Goal: Task Accomplishment & Management: Manage account settings

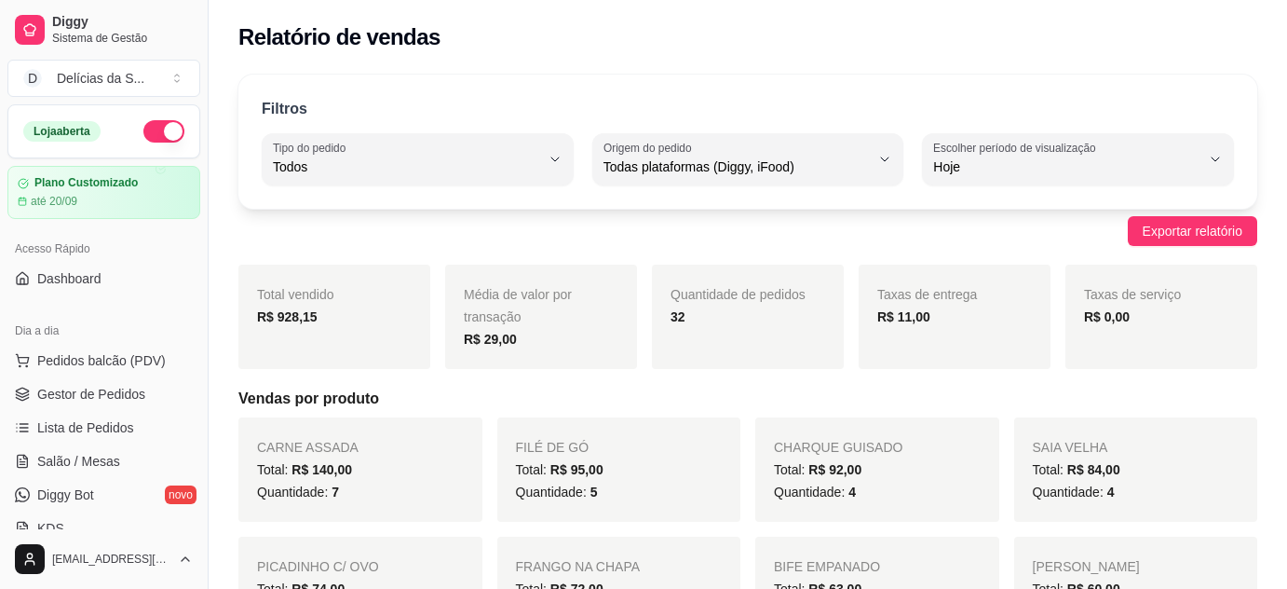
select select "ALL"
select select "0"
click at [117, 401] on span "Gestor de Pedidos" at bounding box center [91, 394] width 108 height 19
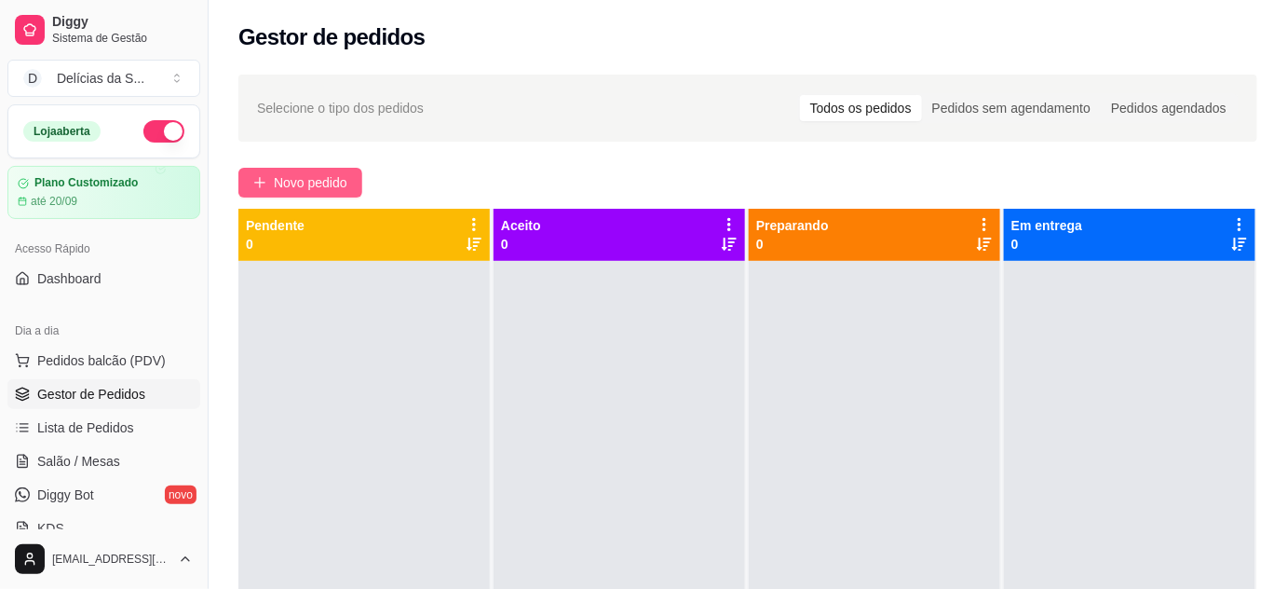
click at [306, 174] on span "Novo pedido" at bounding box center [311, 182] width 74 height 20
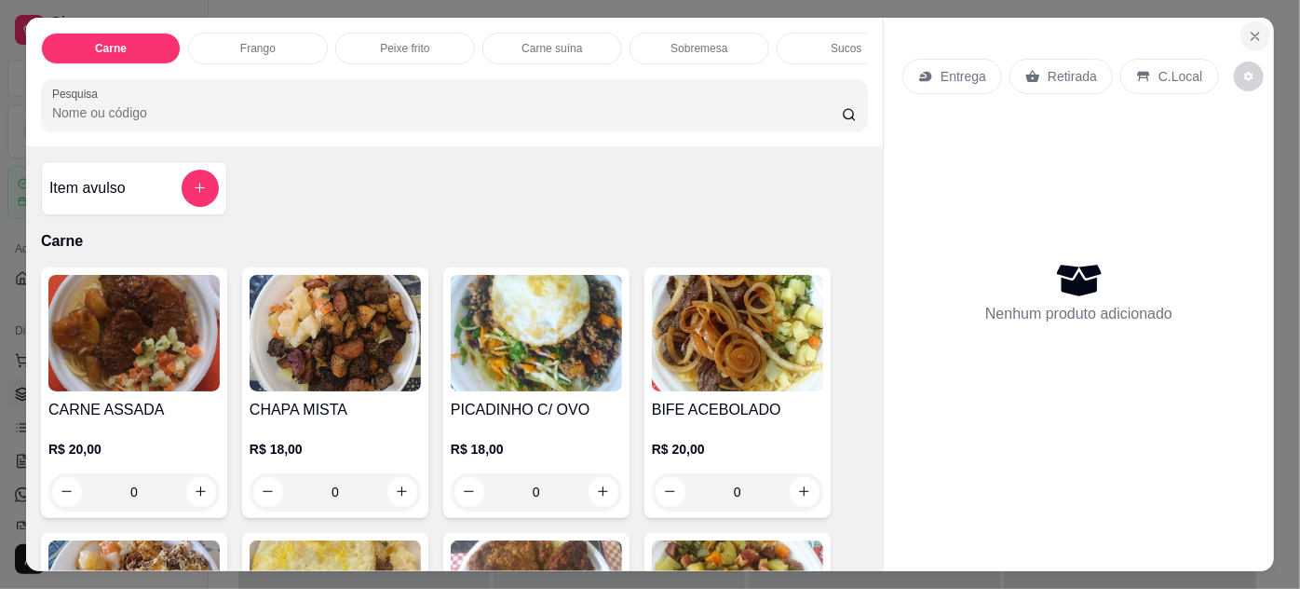
click at [1248, 29] on icon "Close" at bounding box center [1255, 36] width 15 height 15
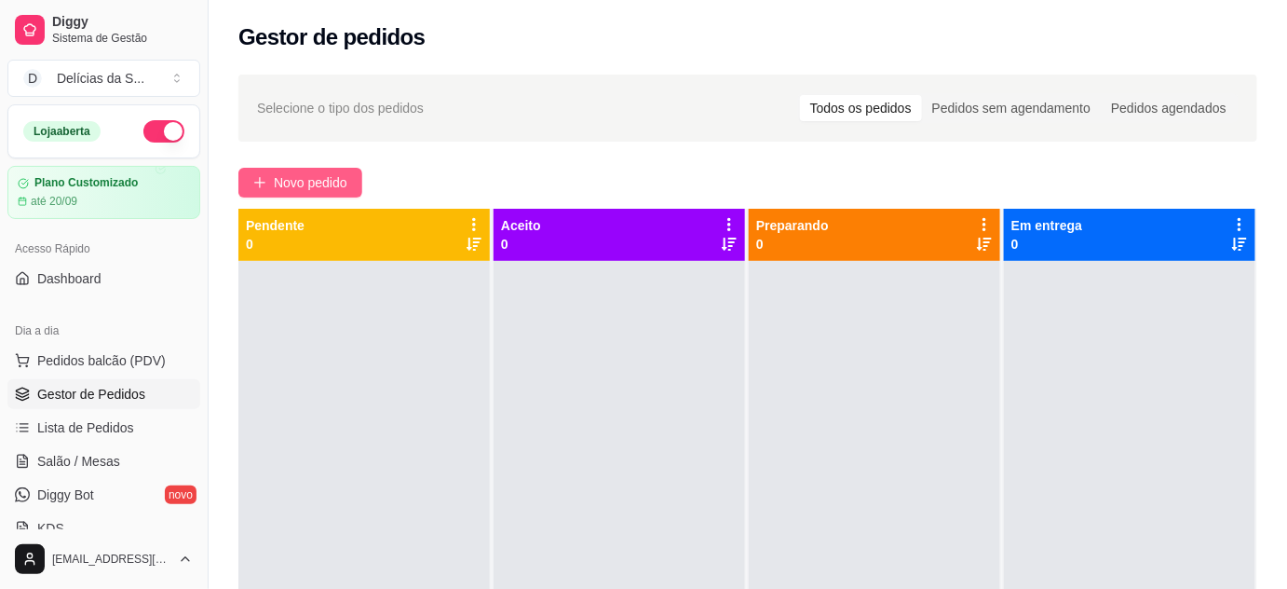
click at [343, 178] on span "Novo pedido" at bounding box center [311, 182] width 74 height 20
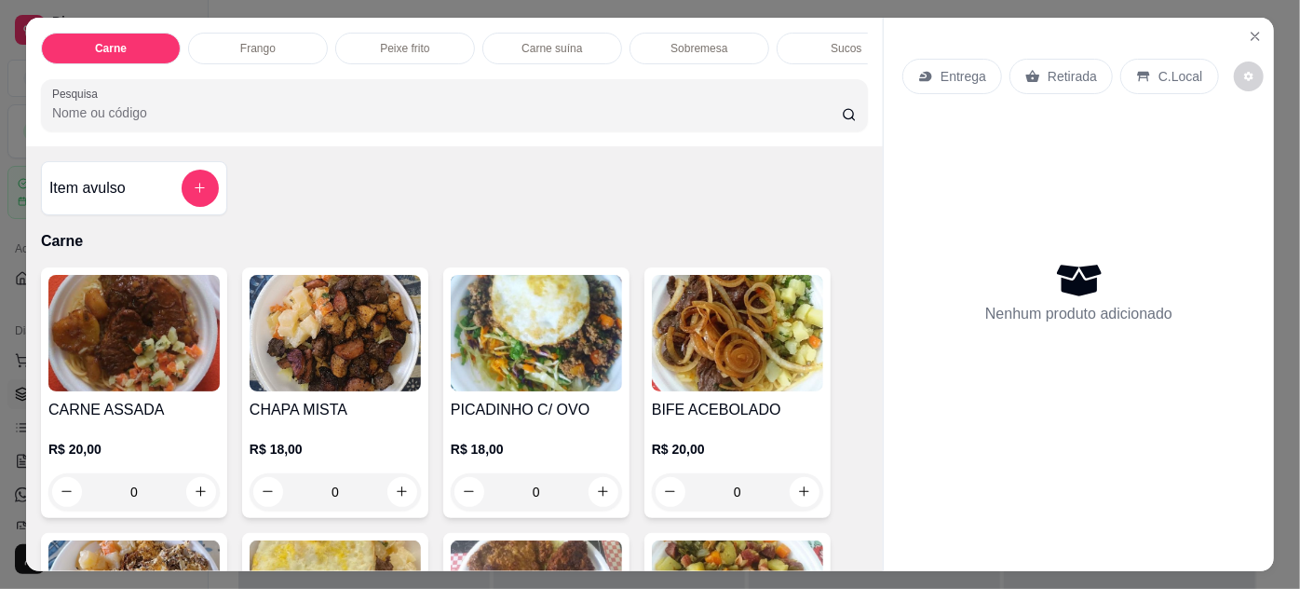
click at [123, 336] on img at bounding box center [133, 333] width 171 height 116
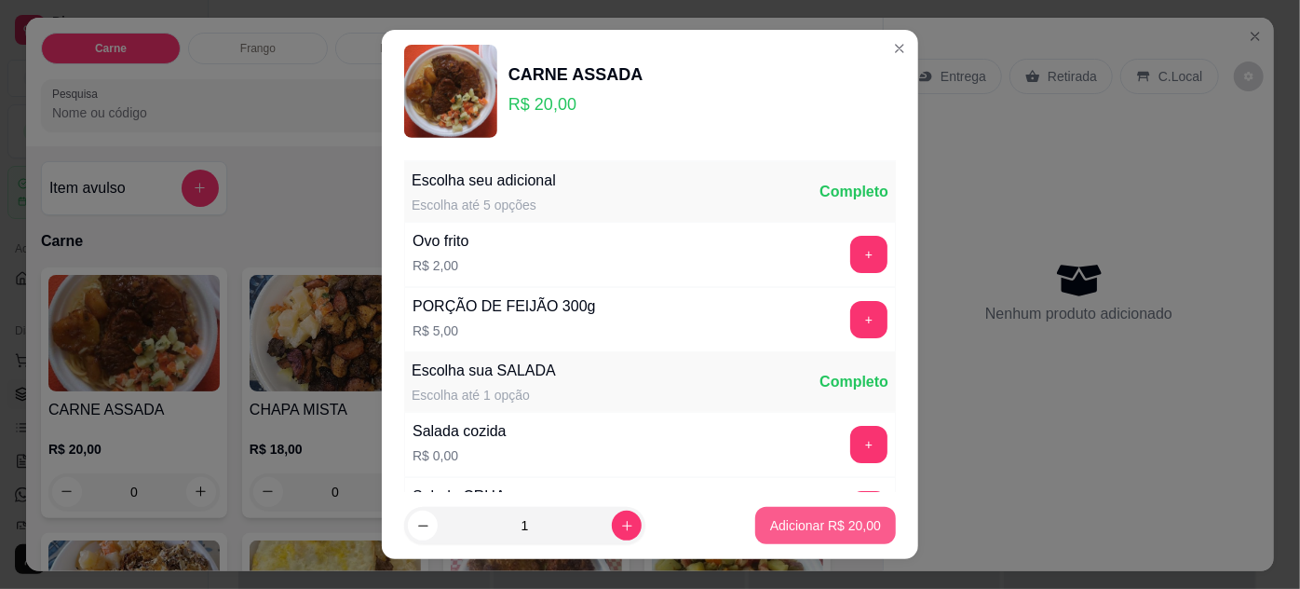
click at [793, 530] on p "Adicionar R$ 20,00" at bounding box center [825, 525] width 111 height 19
type input "1"
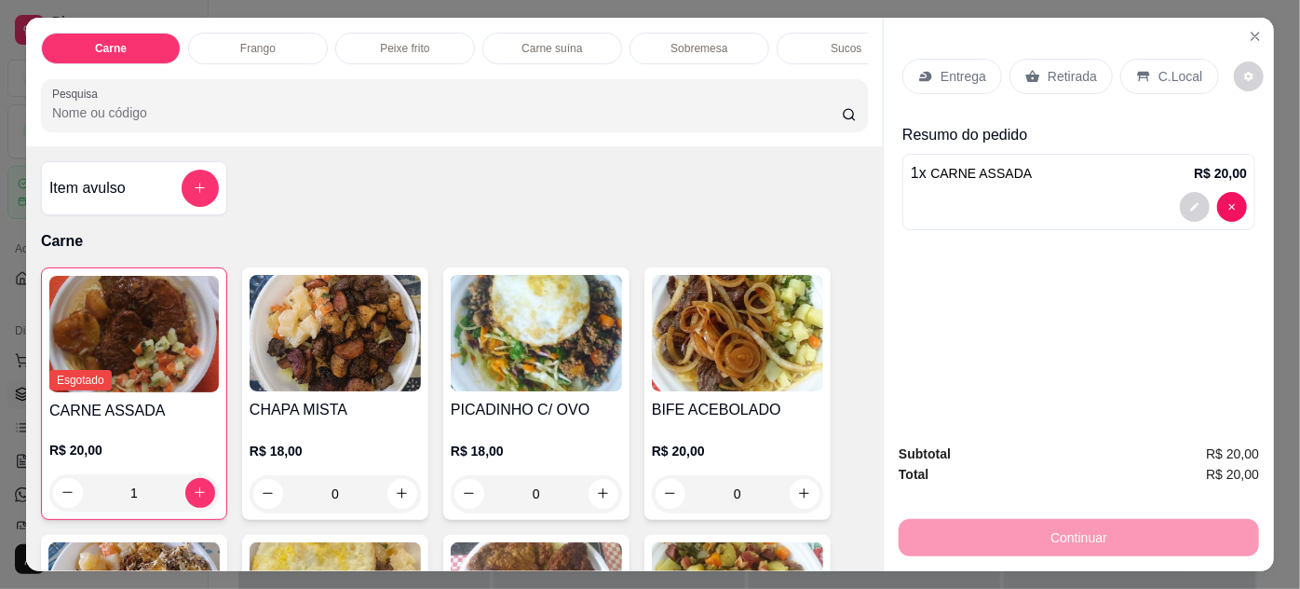
click at [930, 64] on div "Entrega" at bounding box center [953, 76] width 100 height 35
click at [1137, 72] on icon at bounding box center [1143, 77] width 12 height 10
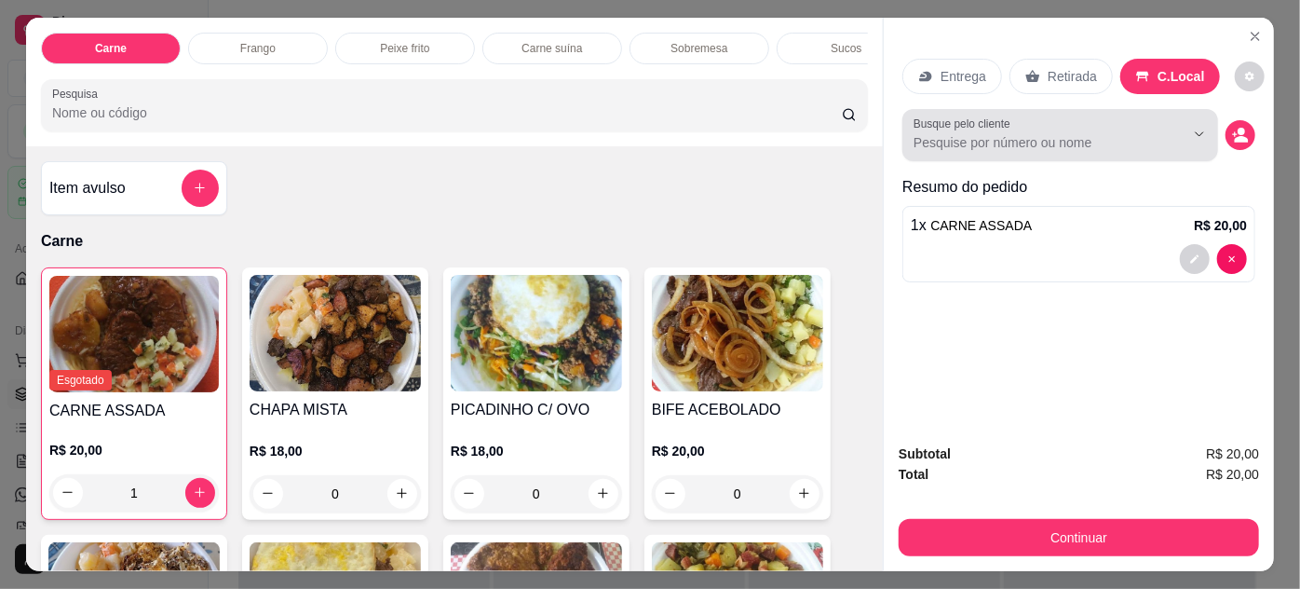
click at [1110, 133] on input "Busque pelo cliente" at bounding box center [1034, 142] width 241 height 19
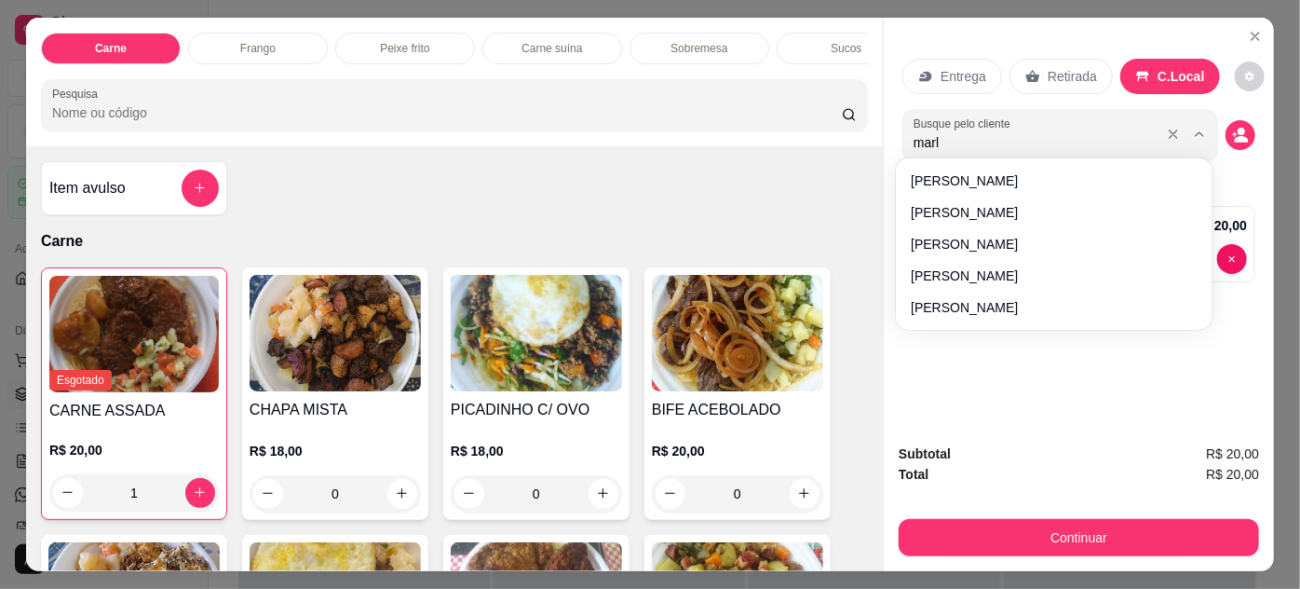
type input "marlo"
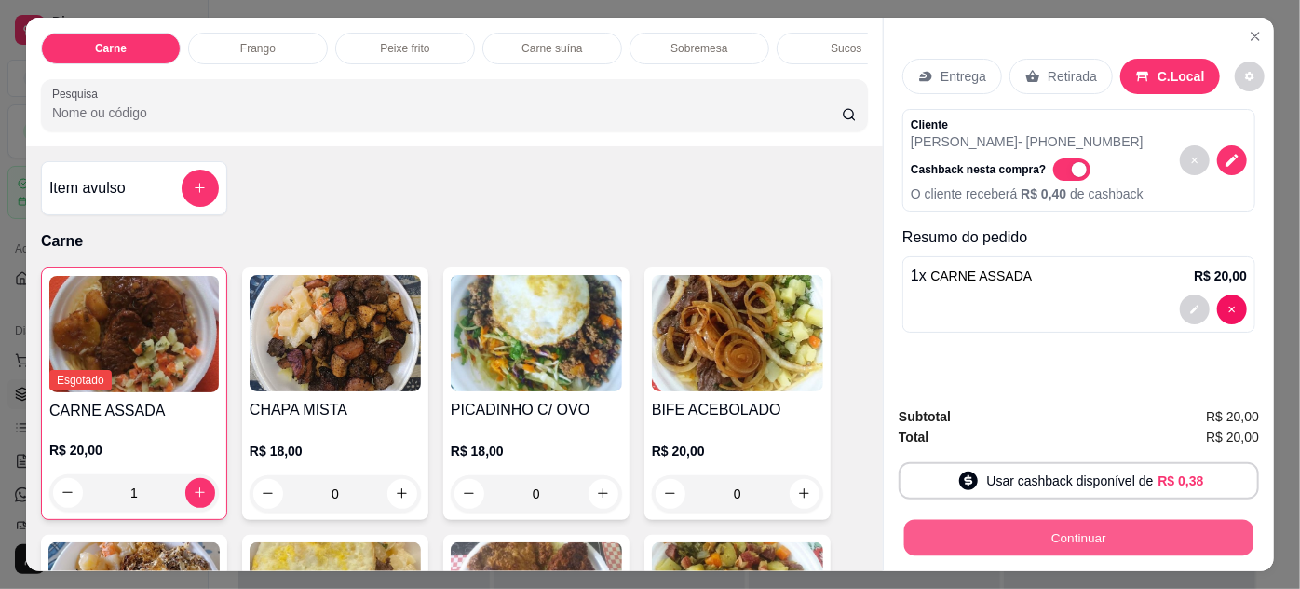
click at [1140, 526] on button "Continuar" at bounding box center [1079, 538] width 349 height 36
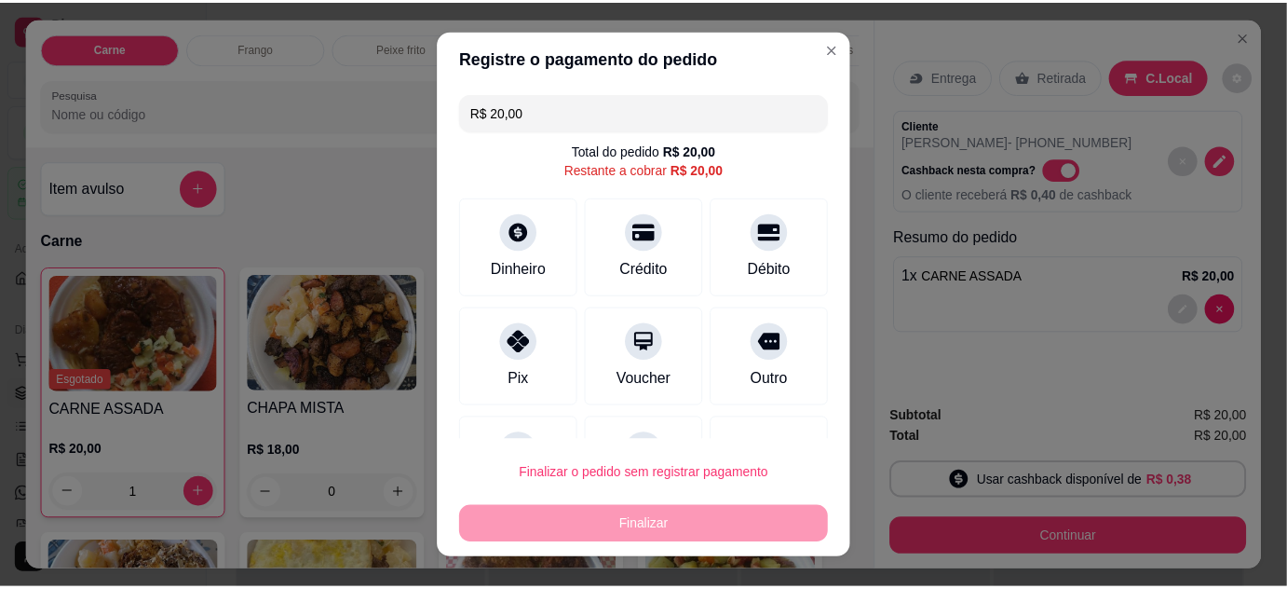
scroll to position [81, 0]
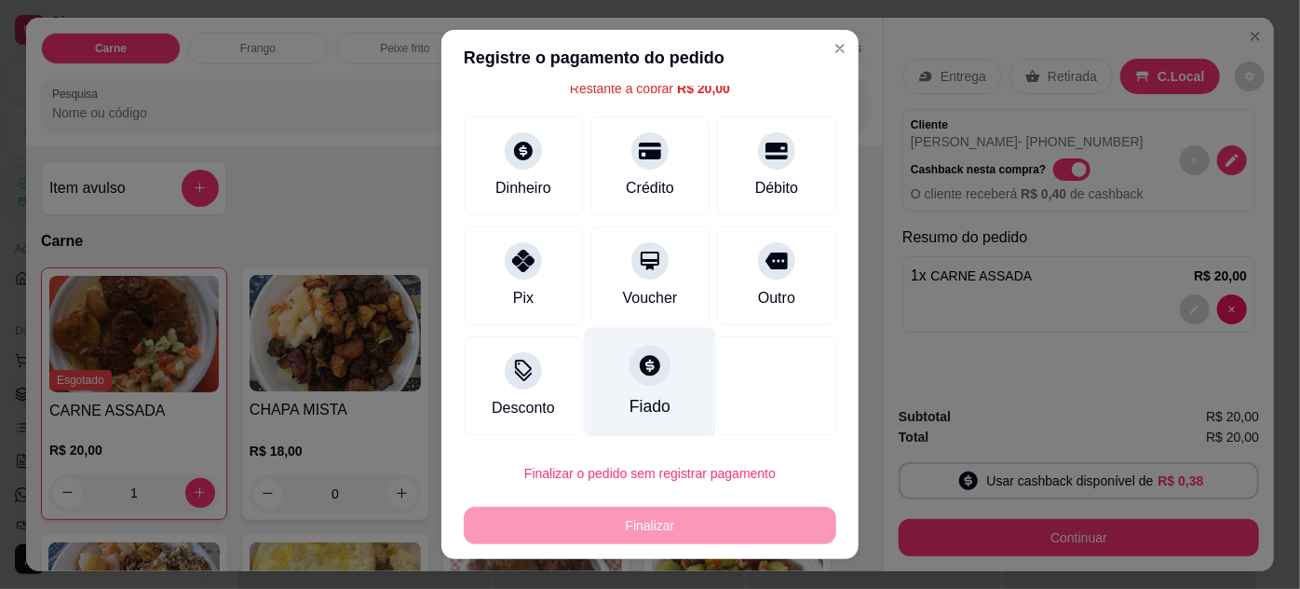
click at [638, 360] on icon at bounding box center [650, 365] width 24 height 24
type input "R$ 0,00"
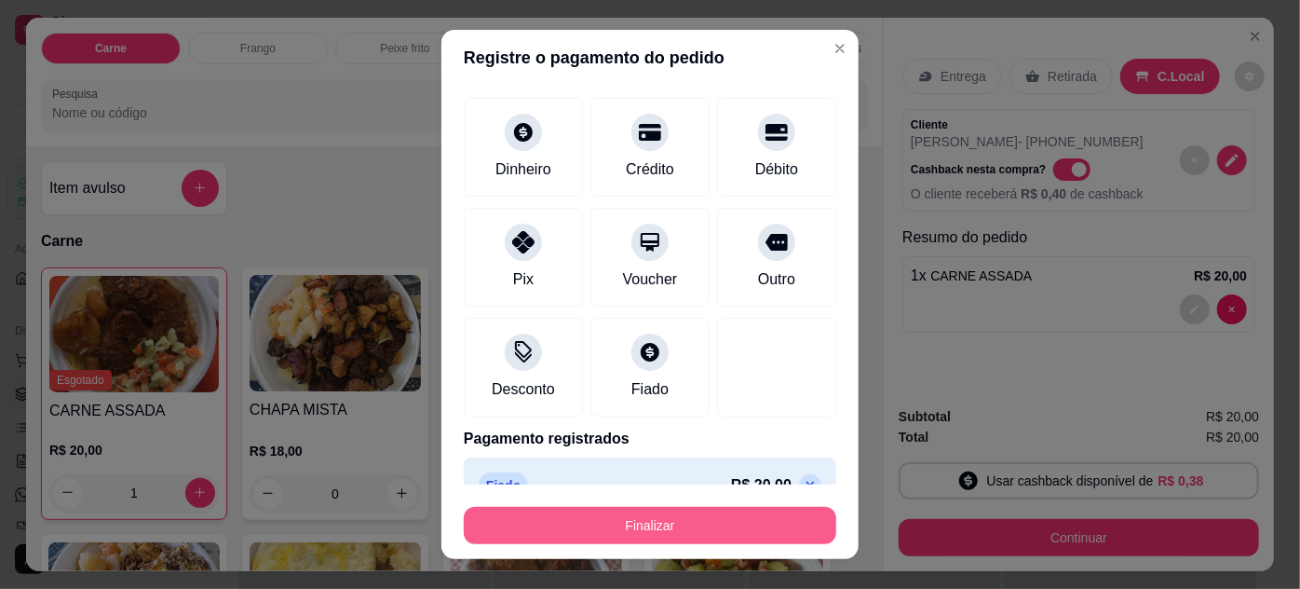
click at [742, 533] on button "Finalizar" at bounding box center [650, 525] width 373 height 37
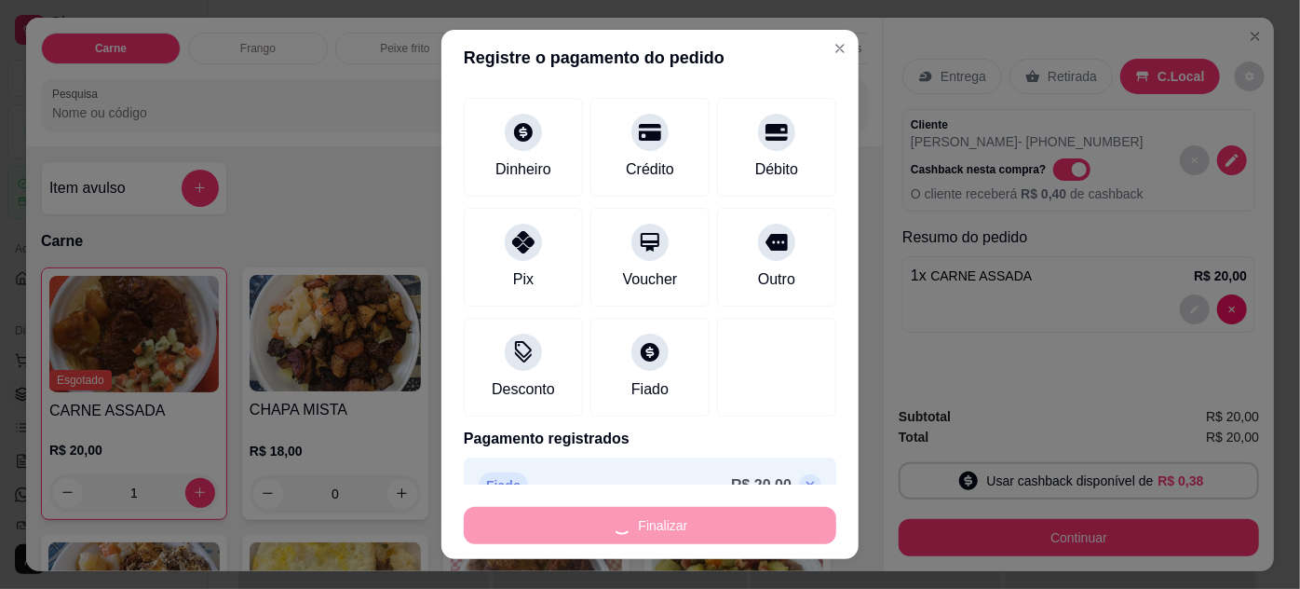
type input "0"
type input "-R$ 20,00"
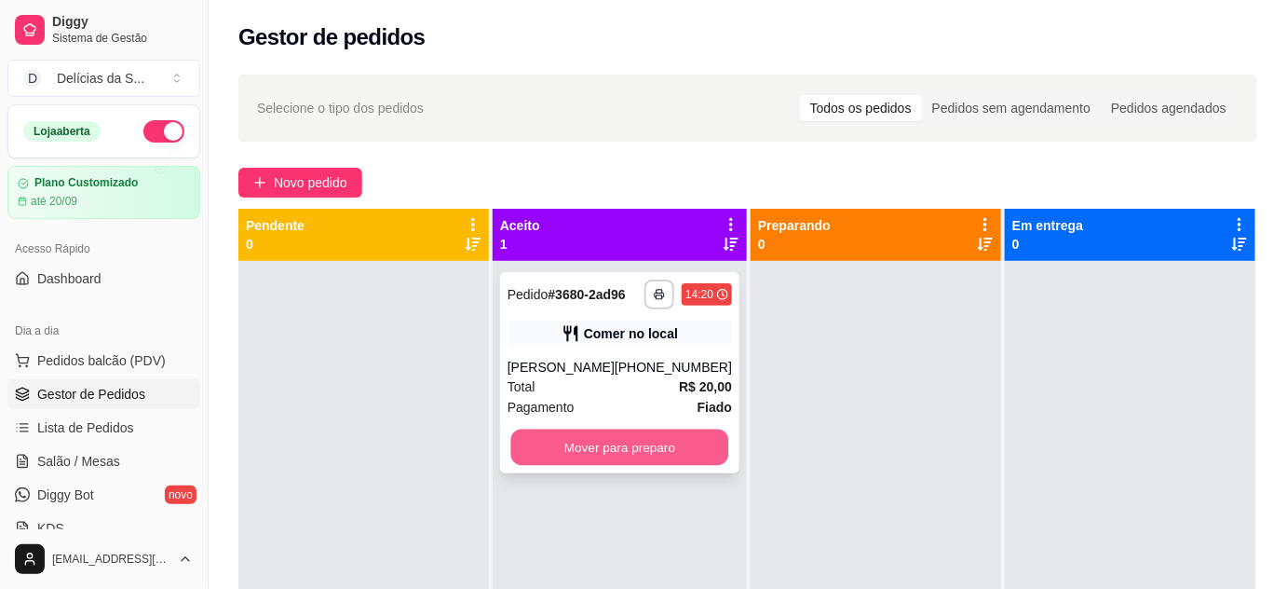
click at [688, 442] on button "Mover para preparo" at bounding box center [620, 447] width 218 height 36
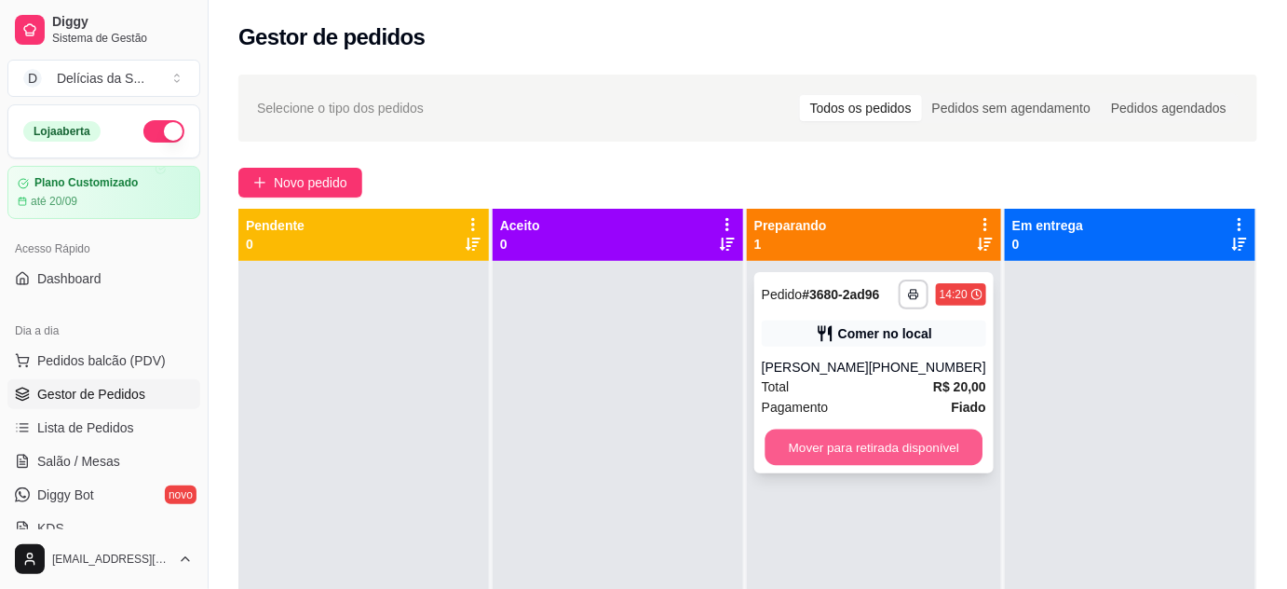
click at [838, 443] on button "Mover para retirada disponível" at bounding box center [874, 447] width 218 height 36
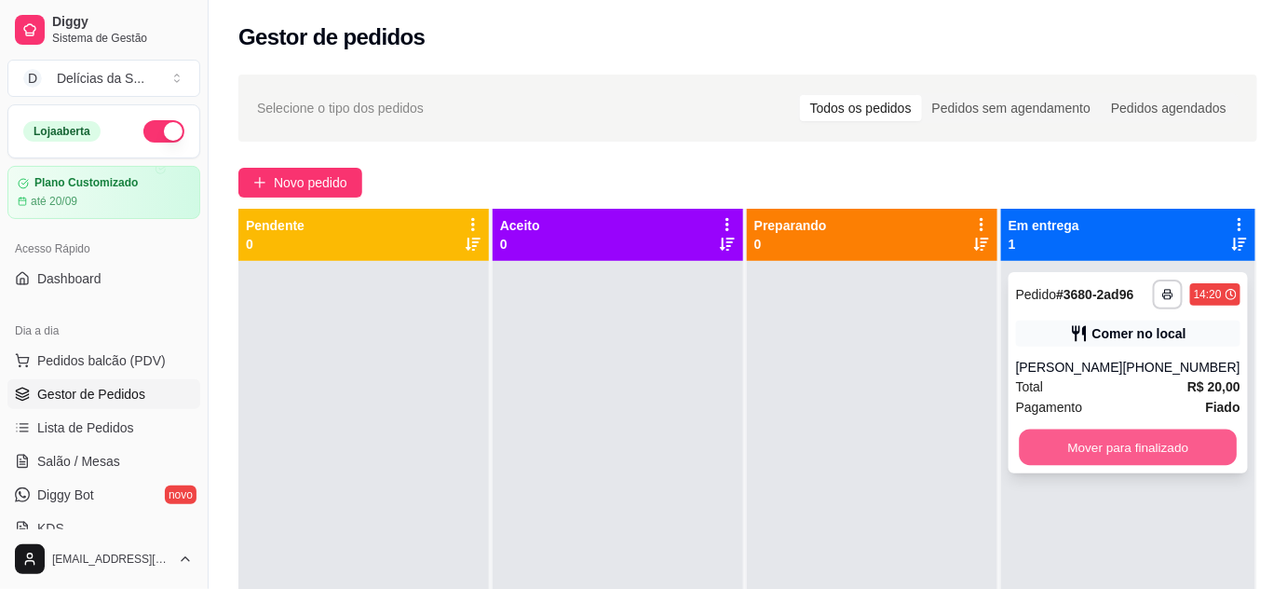
click at [1030, 451] on button "Mover para finalizado" at bounding box center [1128, 447] width 218 height 36
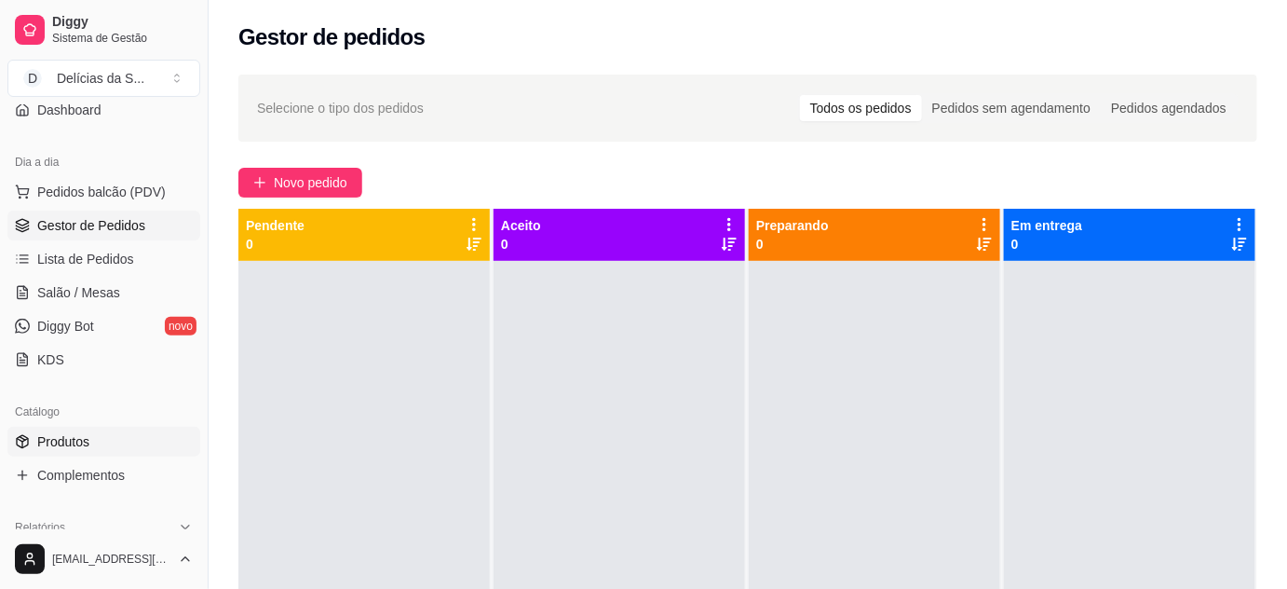
scroll to position [338, 0]
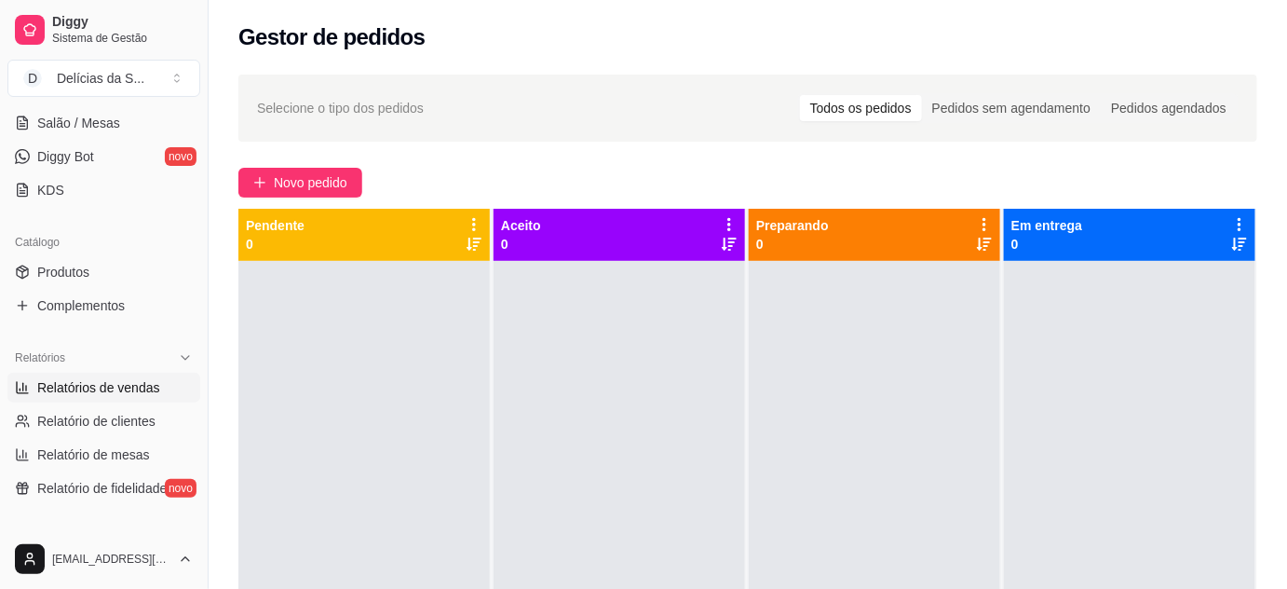
click at [96, 391] on span "Relatórios de vendas" at bounding box center [98, 387] width 123 height 19
select select "ALL"
select select "0"
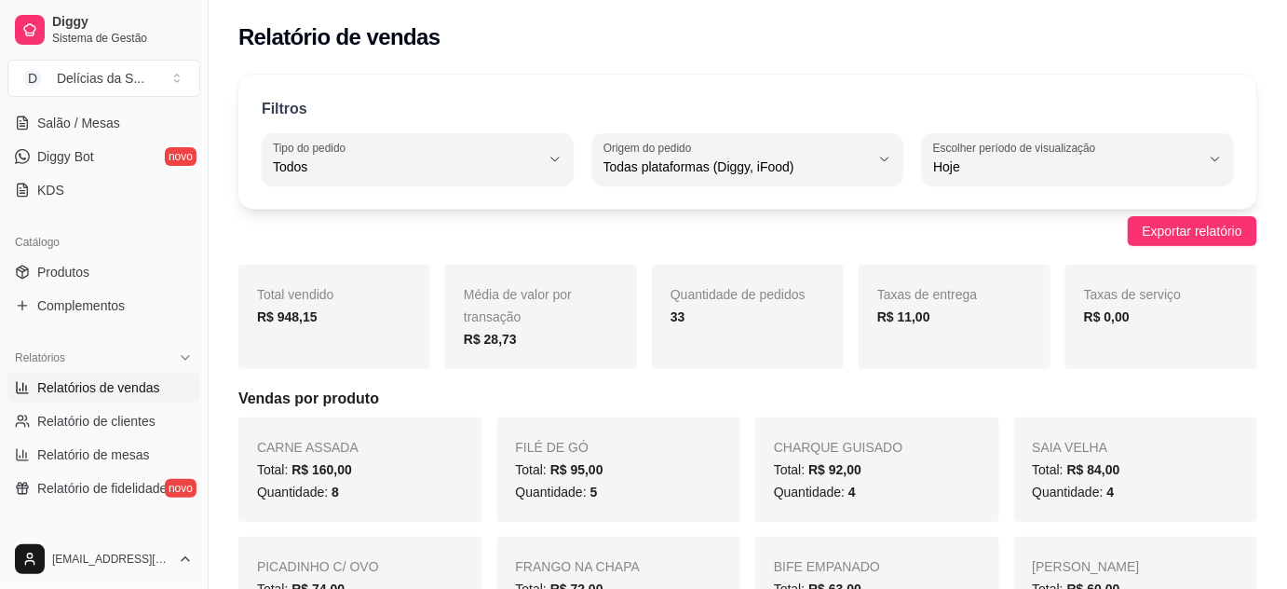
scroll to position [169, 0]
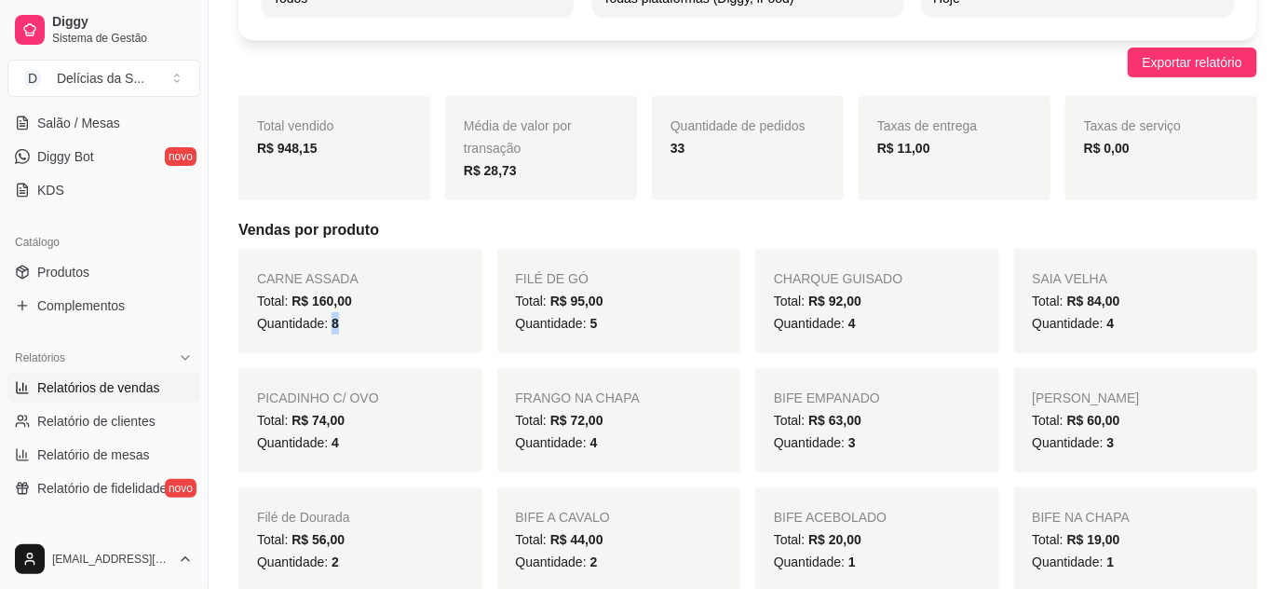
drag, startPoint x: 330, startPoint y: 317, endPoint x: 355, endPoint y: 327, distance: 27.2
click at [351, 328] on div "Quantidade: 8" at bounding box center [360, 323] width 207 height 22
drag, startPoint x: 582, startPoint y: 326, endPoint x: 604, endPoint y: 328, distance: 21.5
click at [604, 328] on div "Quantidade: 5" at bounding box center [619, 323] width 207 height 22
drag, startPoint x: 840, startPoint y: 322, endPoint x: 872, endPoint y: 324, distance: 31.7
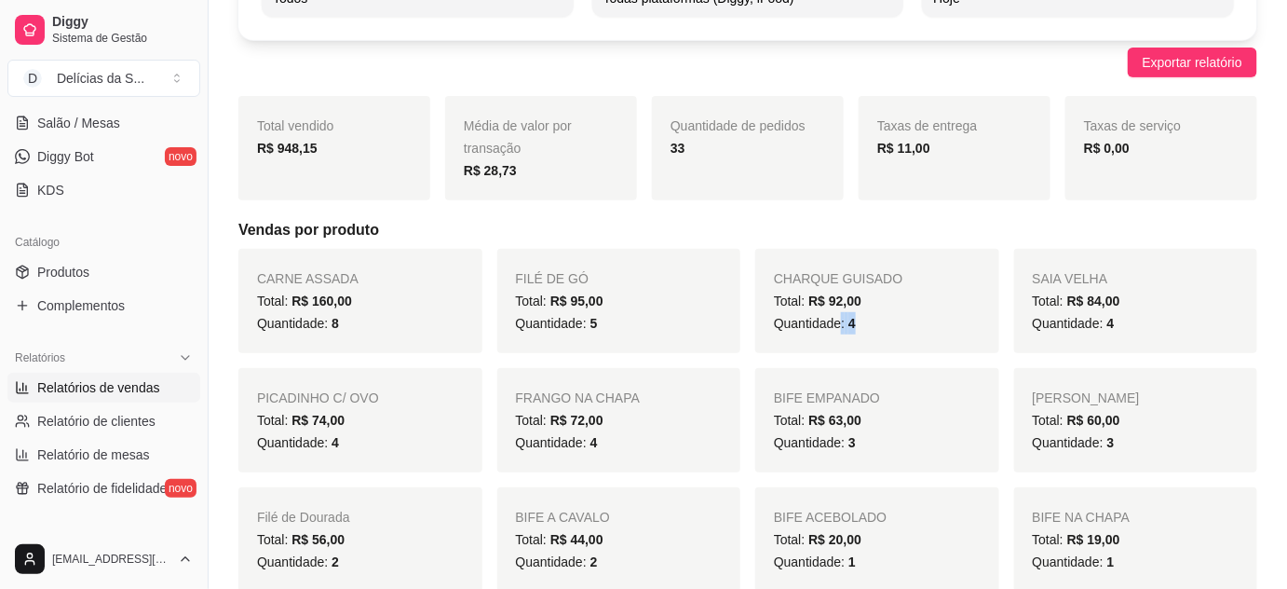
click at [866, 326] on div "Quantidade: 4" at bounding box center [877, 323] width 207 height 22
drag, startPoint x: 595, startPoint y: 333, endPoint x: 605, endPoint y: 333, distance: 10.3
click at [602, 333] on div "Quantidade: 5" at bounding box center [619, 323] width 207 height 22
drag, startPoint x: 847, startPoint y: 323, endPoint x: 865, endPoint y: 330, distance: 19.7
click at [865, 330] on div "Quantidade: 4" at bounding box center [877, 323] width 207 height 22
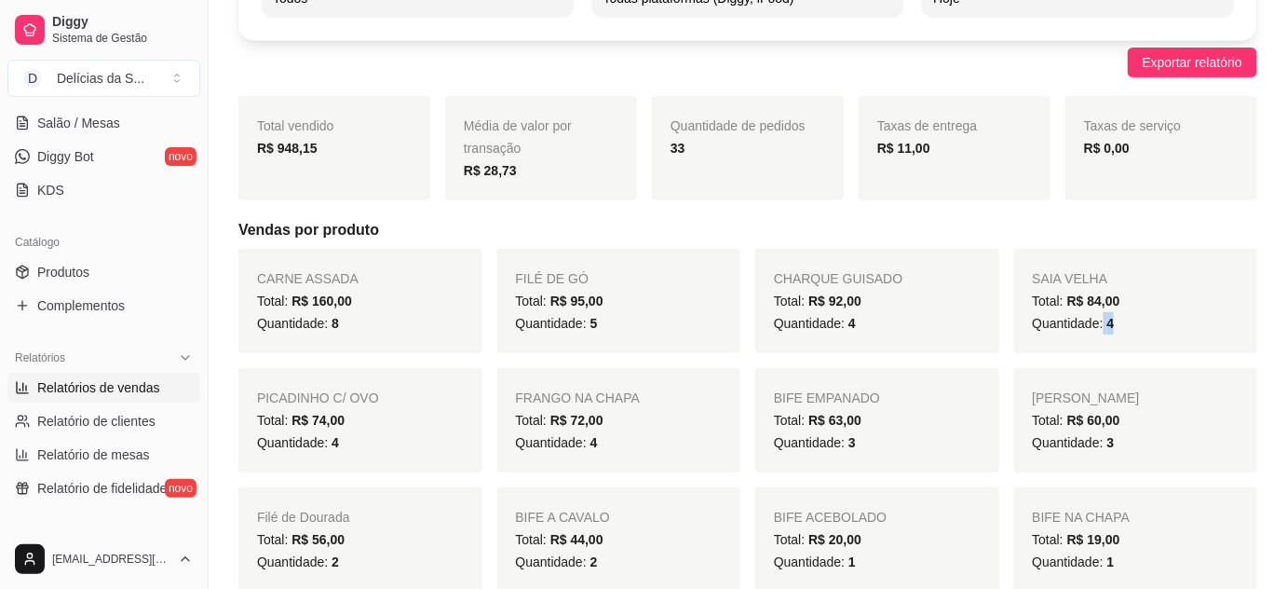
drag, startPoint x: 1105, startPoint y: 324, endPoint x: 1122, endPoint y: 326, distance: 17.8
click at [1122, 326] on div "Quantidade: 4" at bounding box center [1136, 323] width 207 height 22
drag, startPoint x: 328, startPoint y: 445, endPoint x: 366, endPoint y: 443, distance: 38.2
click at [350, 447] on div "Quantidade: 4" at bounding box center [360, 442] width 207 height 22
drag, startPoint x: 586, startPoint y: 442, endPoint x: 600, endPoint y: 445, distance: 14.2
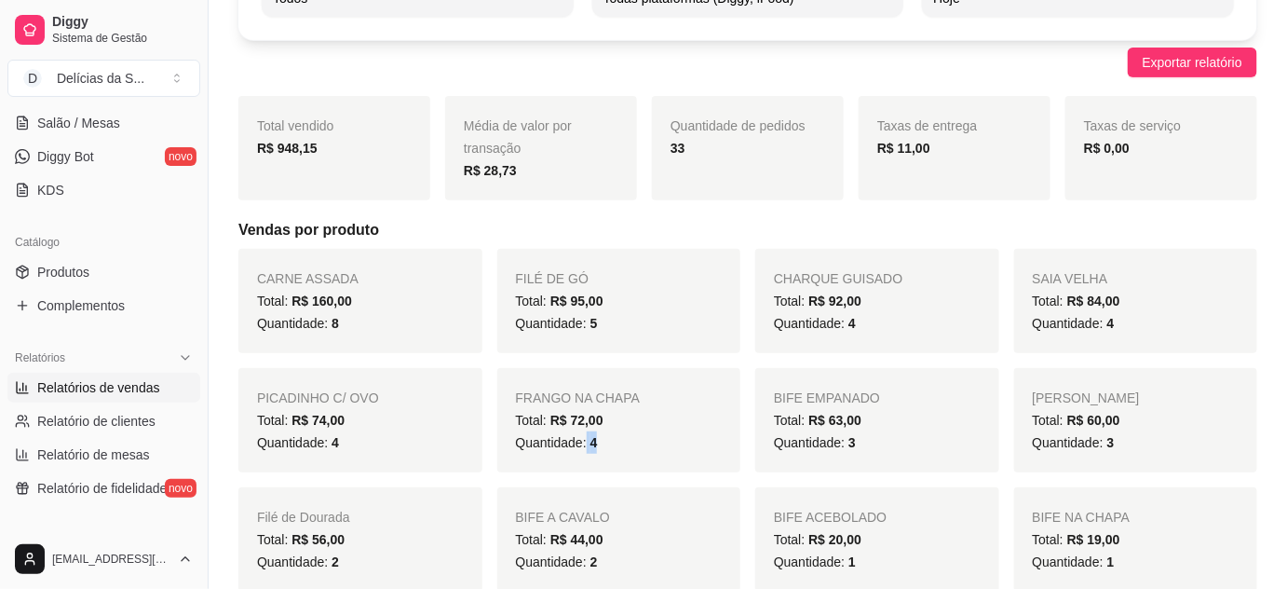
click at [600, 445] on div "Quantidade: 4" at bounding box center [619, 442] width 207 height 22
drag, startPoint x: 839, startPoint y: 438, endPoint x: 859, endPoint y: 445, distance: 20.9
click at [859, 445] on div "Quantidade: 3" at bounding box center [877, 442] width 207 height 22
drag, startPoint x: 1103, startPoint y: 446, endPoint x: 1118, endPoint y: 449, distance: 15.2
click at [1118, 449] on div "Quantidade: 3" at bounding box center [1136, 442] width 207 height 22
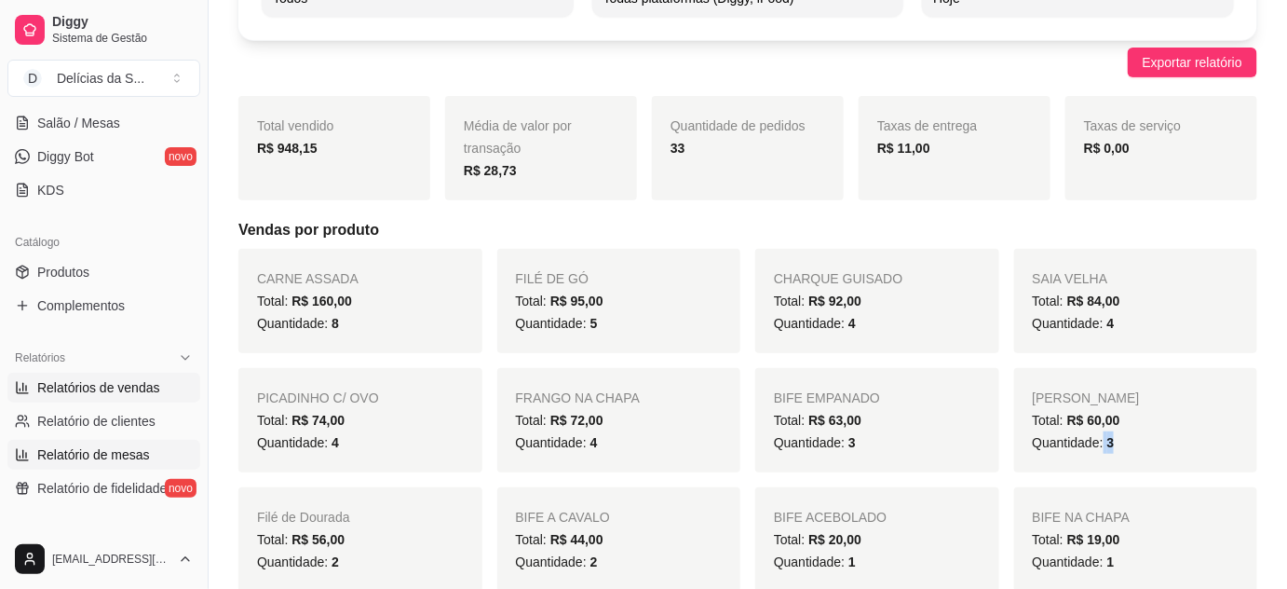
scroll to position [508, 0]
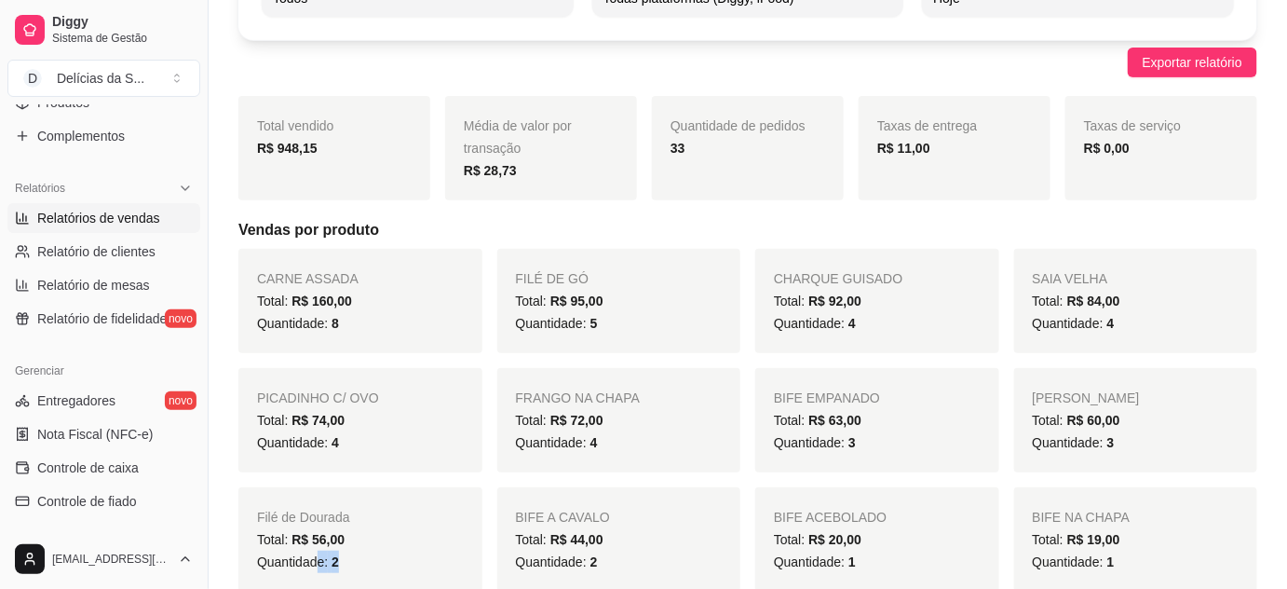
drag, startPoint x: 320, startPoint y: 557, endPoint x: 350, endPoint y: 556, distance: 29.8
click at [350, 556] on div "Quantidade: 2" at bounding box center [360, 562] width 207 height 22
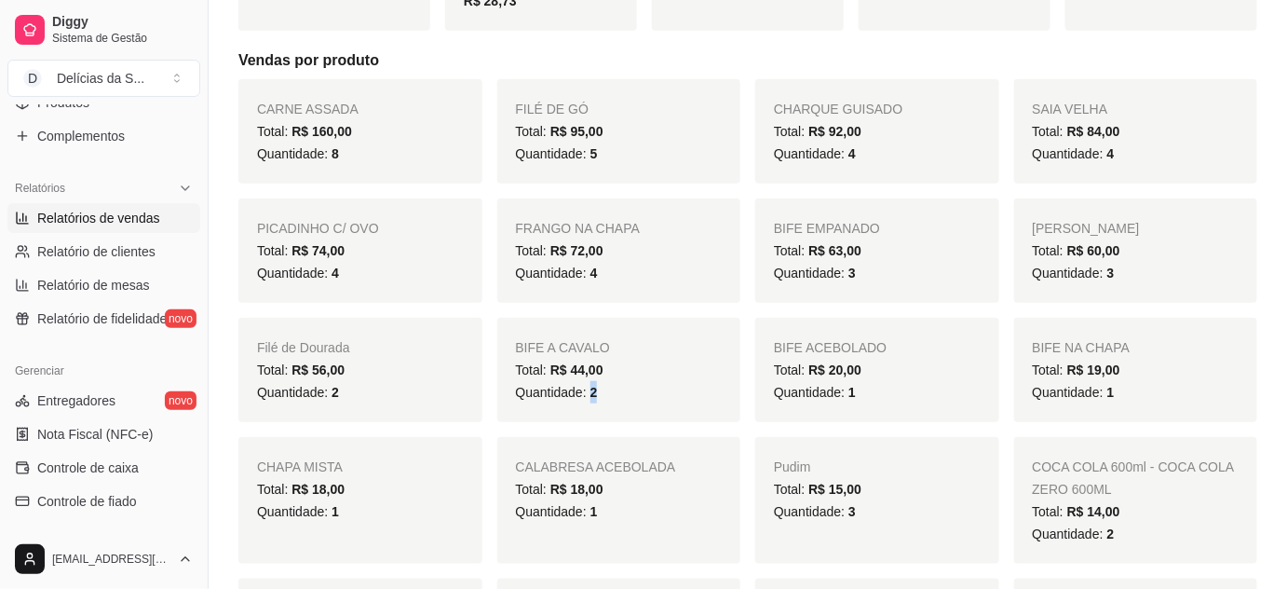
drag, startPoint x: 589, startPoint y: 389, endPoint x: 596, endPoint y: 397, distance: 10.5
click at [596, 397] on div "Quantidade: 2" at bounding box center [619, 392] width 207 height 22
drag, startPoint x: 835, startPoint y: 396, endPoint x: 864, endPoint y: 407, distance: 31.8
click at [864, 406] on div "BIFE ACEBOLADO Total: R$ 20,00 Quantidade: 1" at bounding box center [877, 370] width 244 height 104
drag, startPoint x: 1103, startPoint y: 394, endPoint x: 1123, endPoint y: 394, distance: 20.5
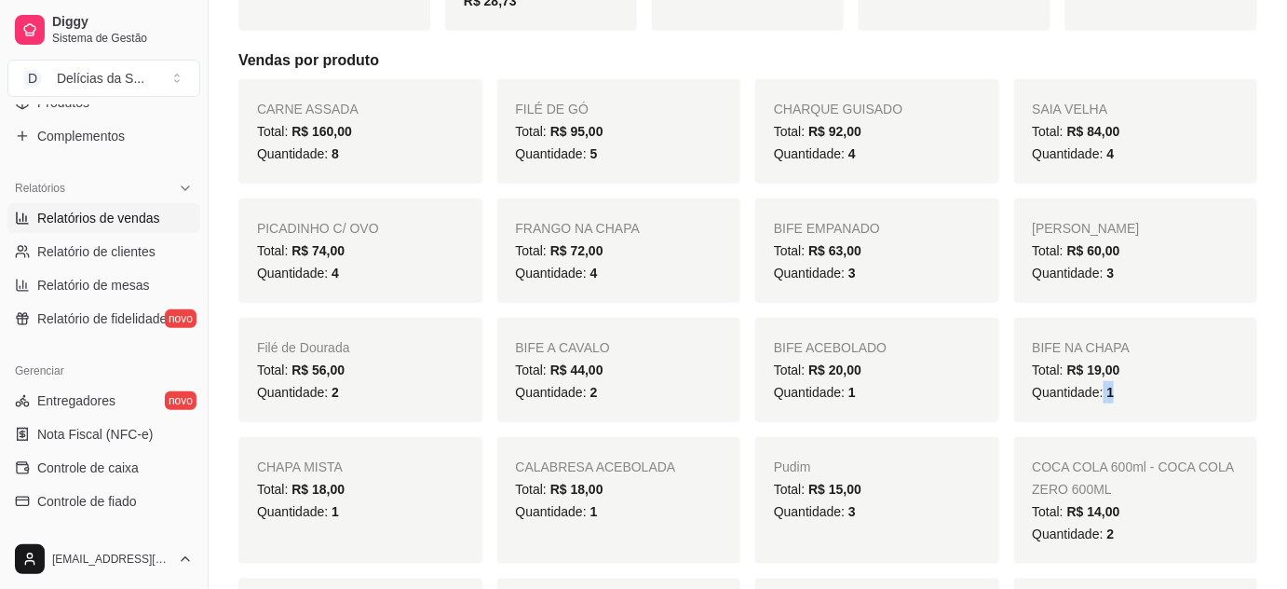
click at [1123, 394] on div "Quantidade: 1" at bounding box center [1136, 392] width 207 height 22
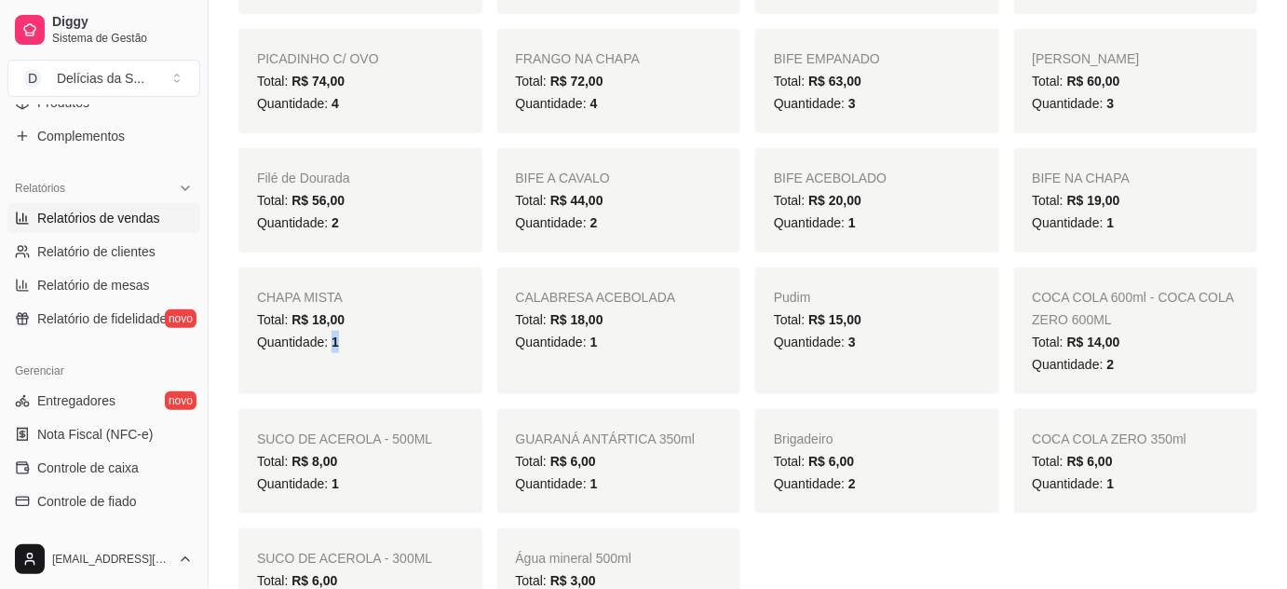
drag, startPoint x: 329, startPoint y: 339, endPoint x: 346, endPoint y: 347, distance: 18.7
click at [346, 347] on div "Quantidade: 1" at bounding box center [360, 342] width 207 height 22
drag, startPoint x: 588, startPoint y: 342, endPoint x: 598, endPoint y: 341, distance: 10.3
click at [598, 341] on div "Quantidade: 1" at bounding box center [619, 342] width 207 height 22
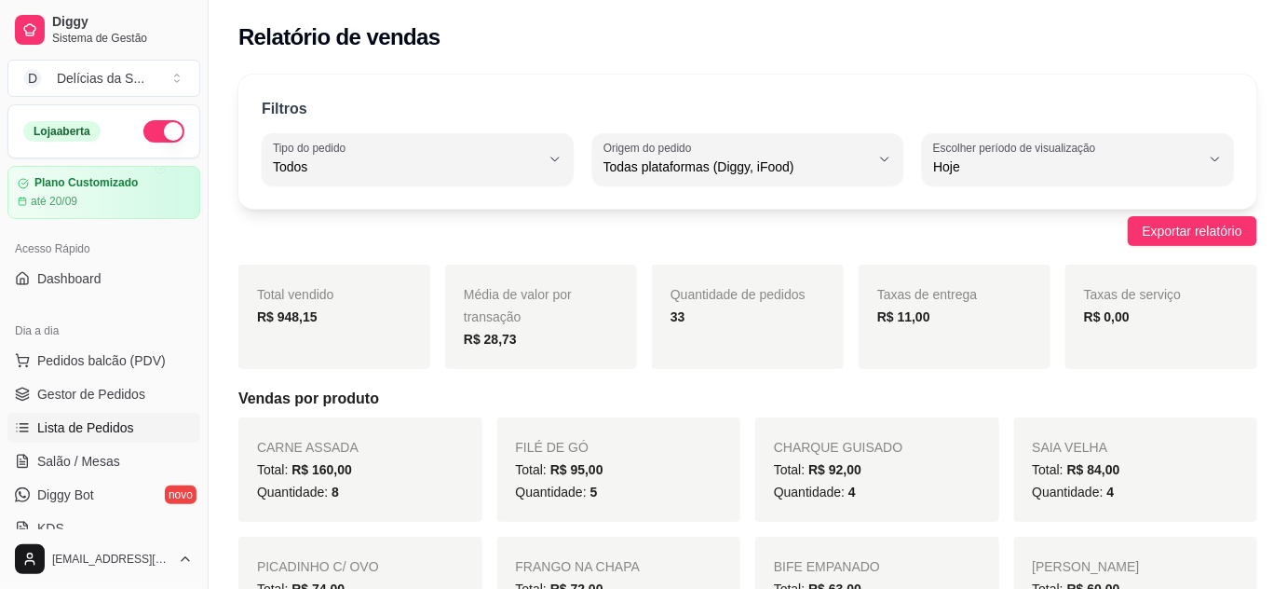
scroll to position [169, 0]
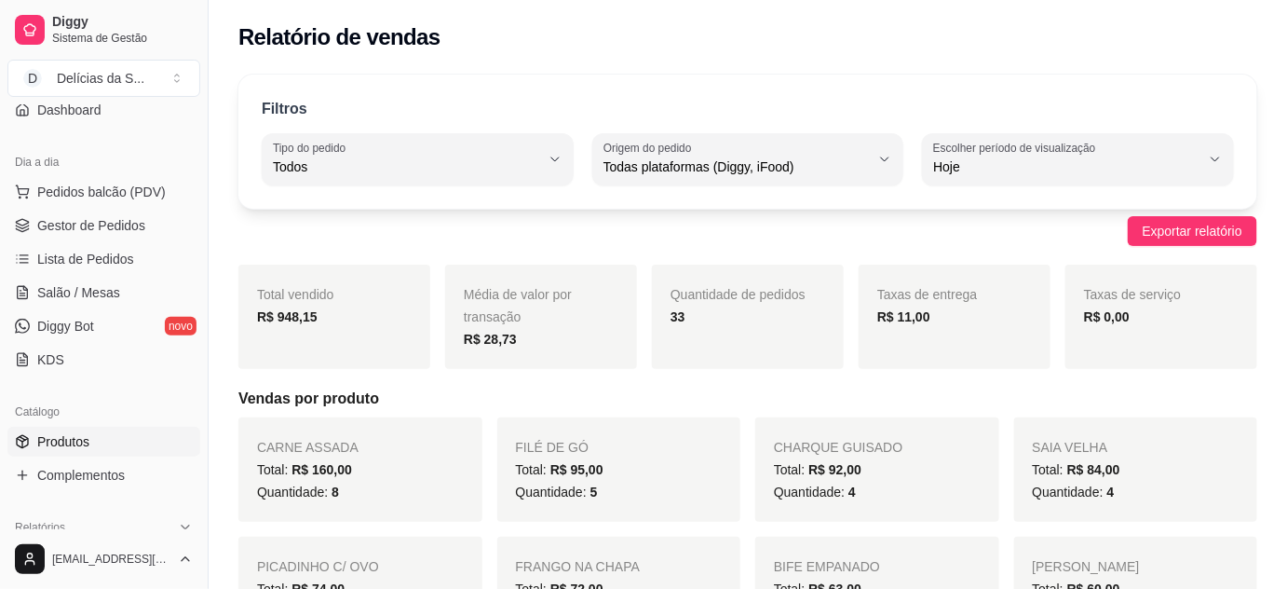
click at [79, 436] on span "Produtos" at bounding box center [63, 441] width 52 height 19
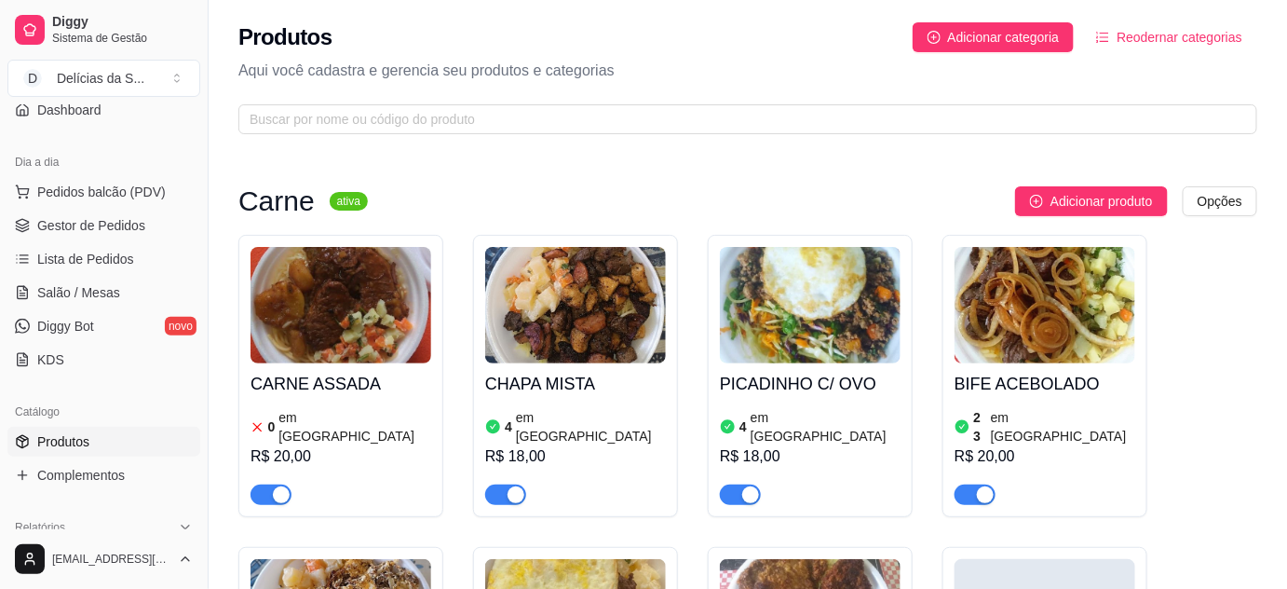
click at [563, 338] on img at bounding box center [575, 305] width 181 height 116
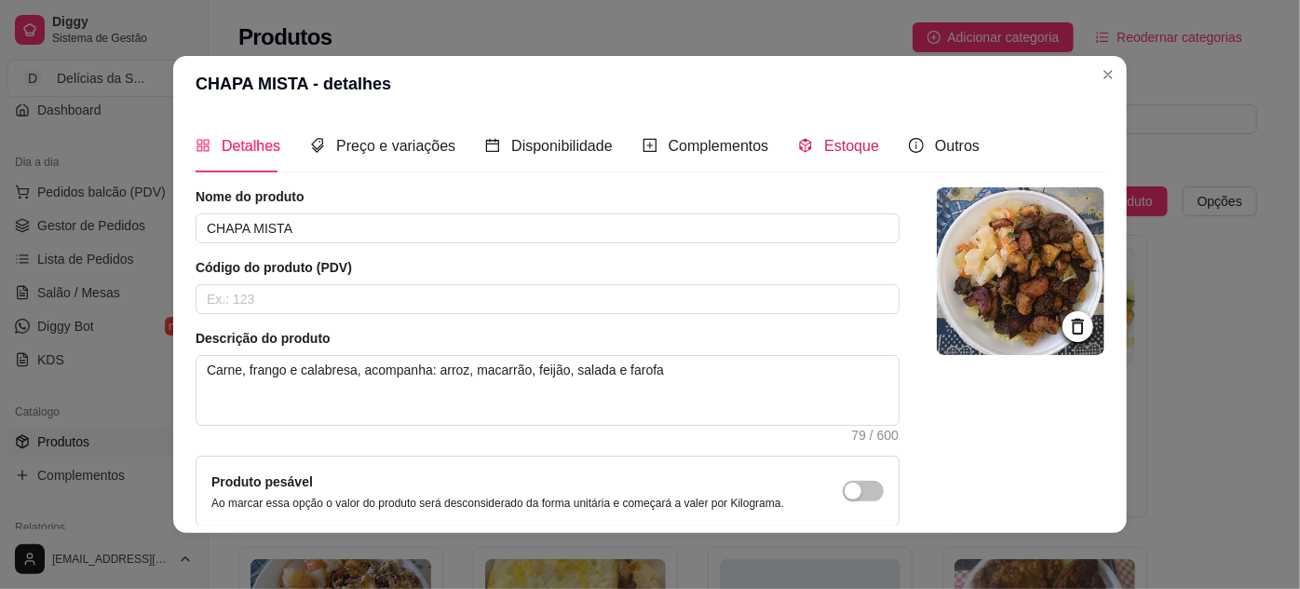
click at [808, 143] on div "Estoque" at bounding box center [838, 145] width 81 height 23
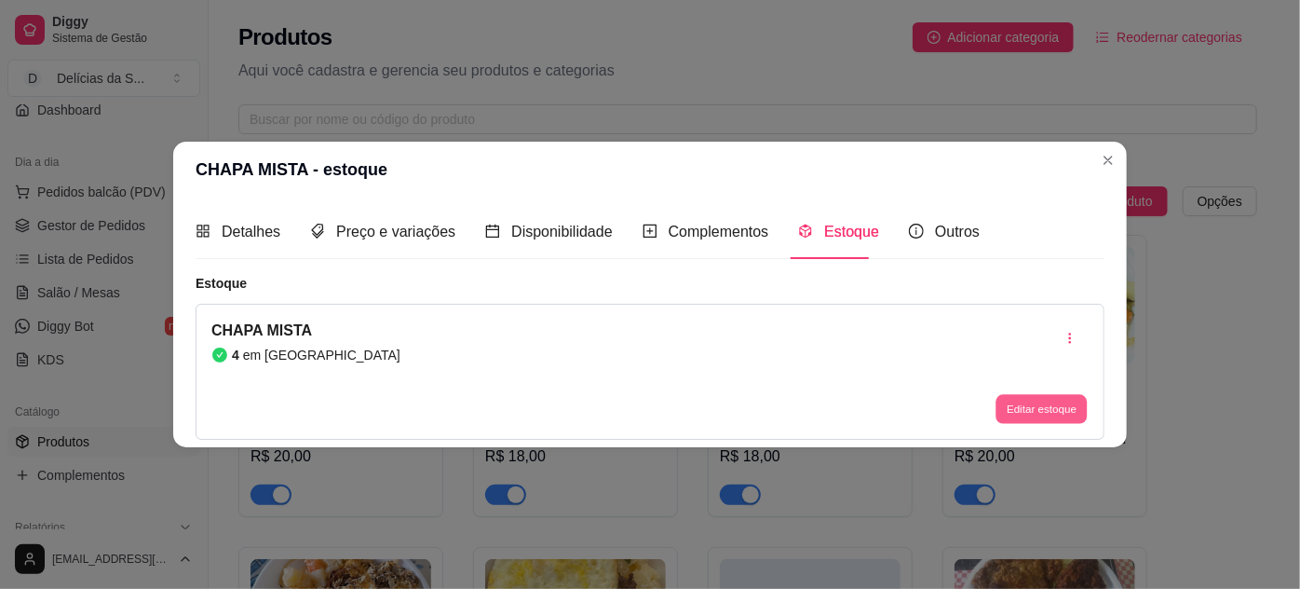
click at [1019, 401] on button "Editar estoque" at bounding box center [1041, 408] width 91 height 29
click at [382, 242] on div "Preço e variações" at bounding box center [382, 231] width 145 height 23
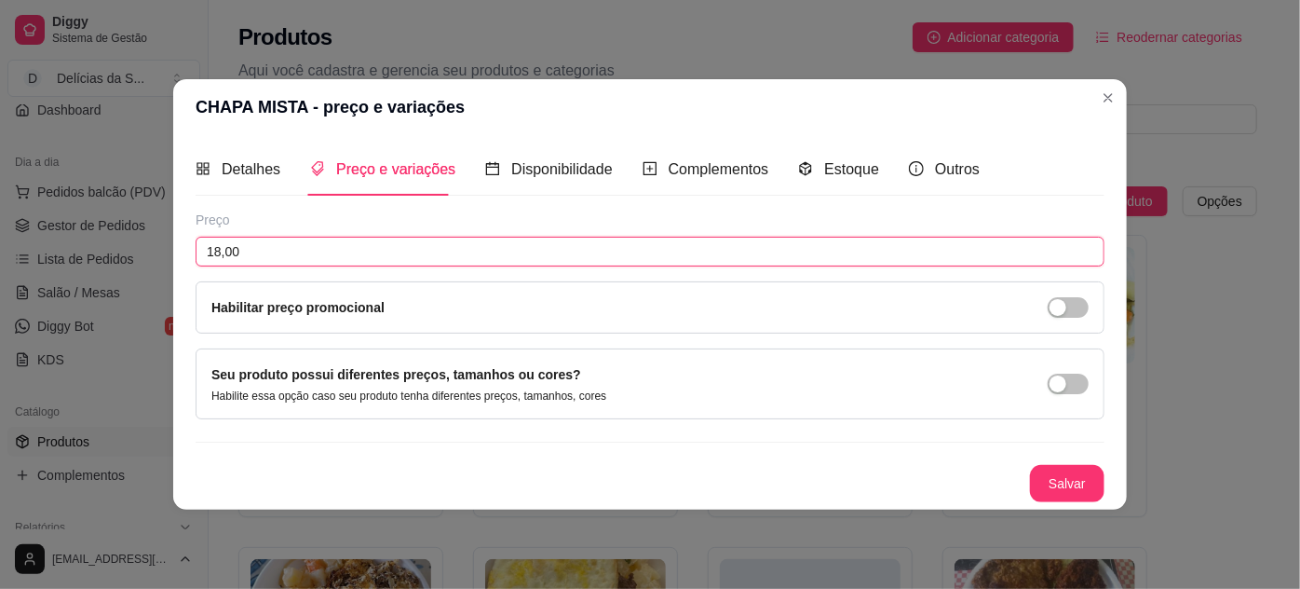
click at [371, 263] on input "18,00" at bounding box center [650, 252] width 909 height 30
type input "19,00"
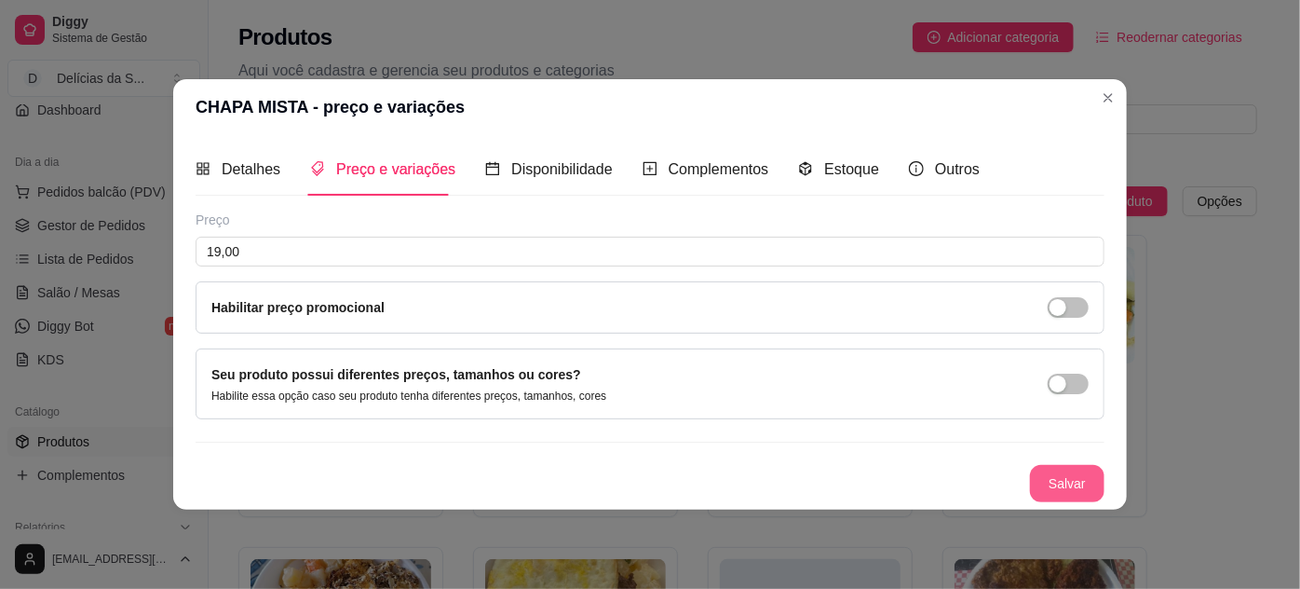
click at [1061, 473] on button "Salvar" at bounding box center [1067, 483] width 75 height 37
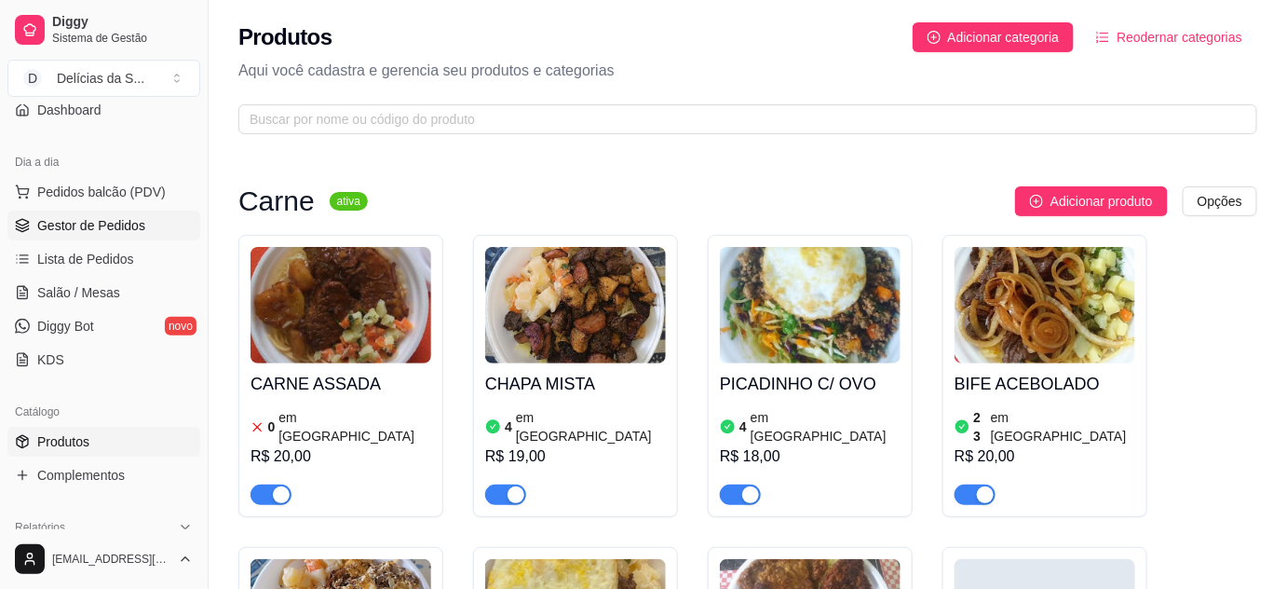
click at [102, 212] on link "Gestor de Pedidos" at bounding box center [103, 226] width 193 height 30
